Goal: Transaction & Acquisition: Purchase product/service

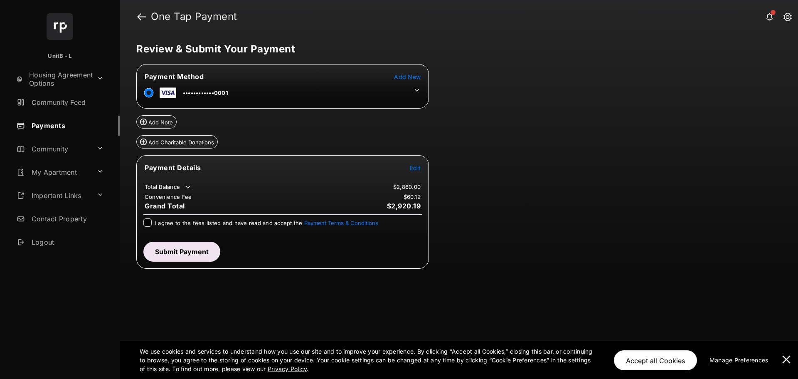
click at [418, 85] on td at bounding box center [415, 88] width 12 height 12
click at [418, 91] on icon at bounding box center [416, 89] width 7 height 7
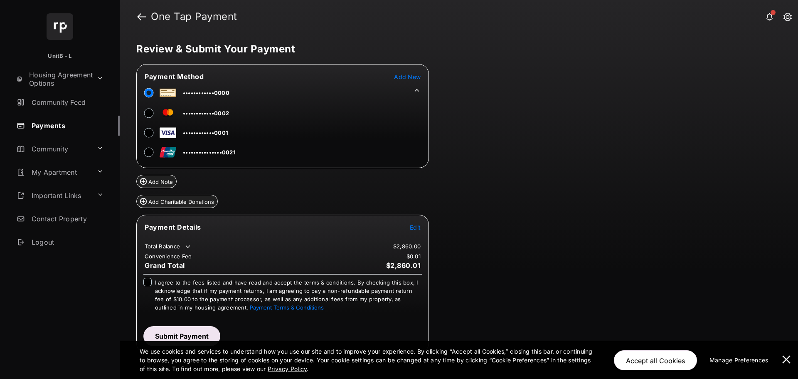
click at [418, 89] on icon at bounding box center [416, 89] width 7 height 7
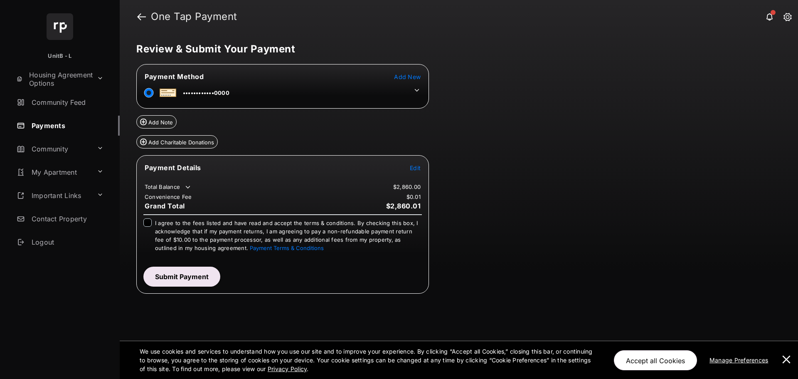
click at [416, 165] on span "Edit" at bounding box center [415, 167] width 11 height 7
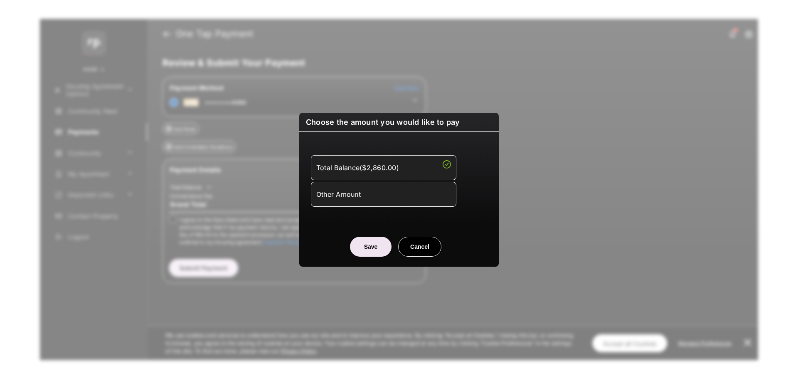
click at [392, 194] on div "Other Amount" at bounding box center [383, 194] width 135 height 14
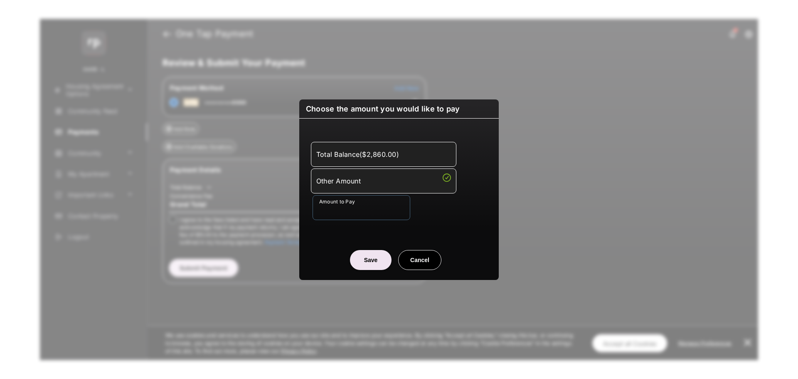
click at [382, 217] on input "Amount to Pay" at bounding box center [362, 207] width 98 height 25
type input "******"
click at [373, 261] on button "Save" at bounding box center [371, 260] width 42 height 20
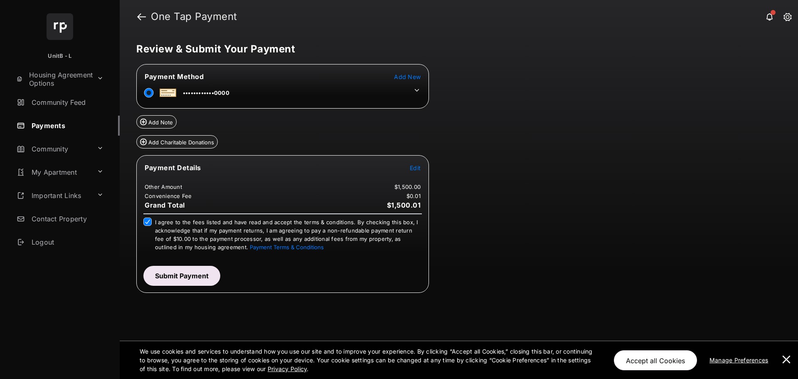
click at [186, 274] on button "Submit Payment" at bounding box center [181, 276] width 77 height 20
